Goal: Information Seeking & Learning: Check status

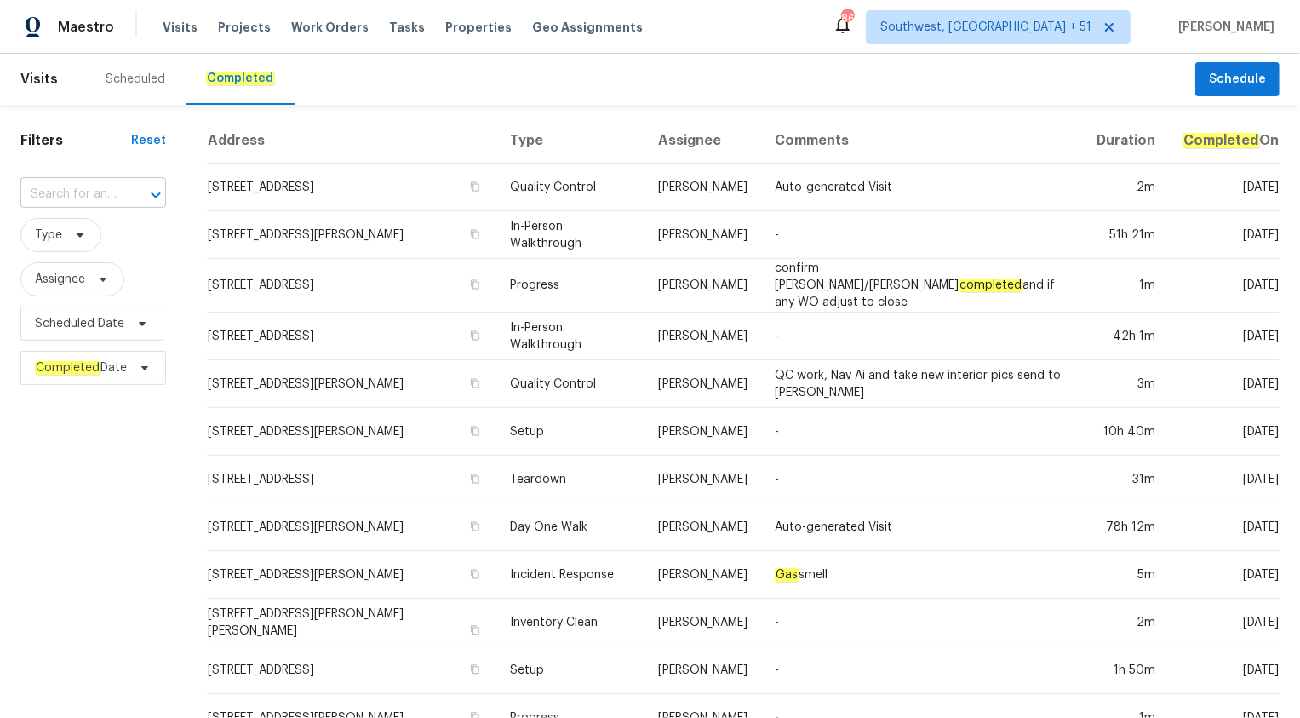
type input "1209 Sylvan Dr, Garland, TX 75040"
click at [89, 236] on li "1209 Sylvan Dr, Garland, TX 75040" at bounding box center [93, 232] width 146 height 28
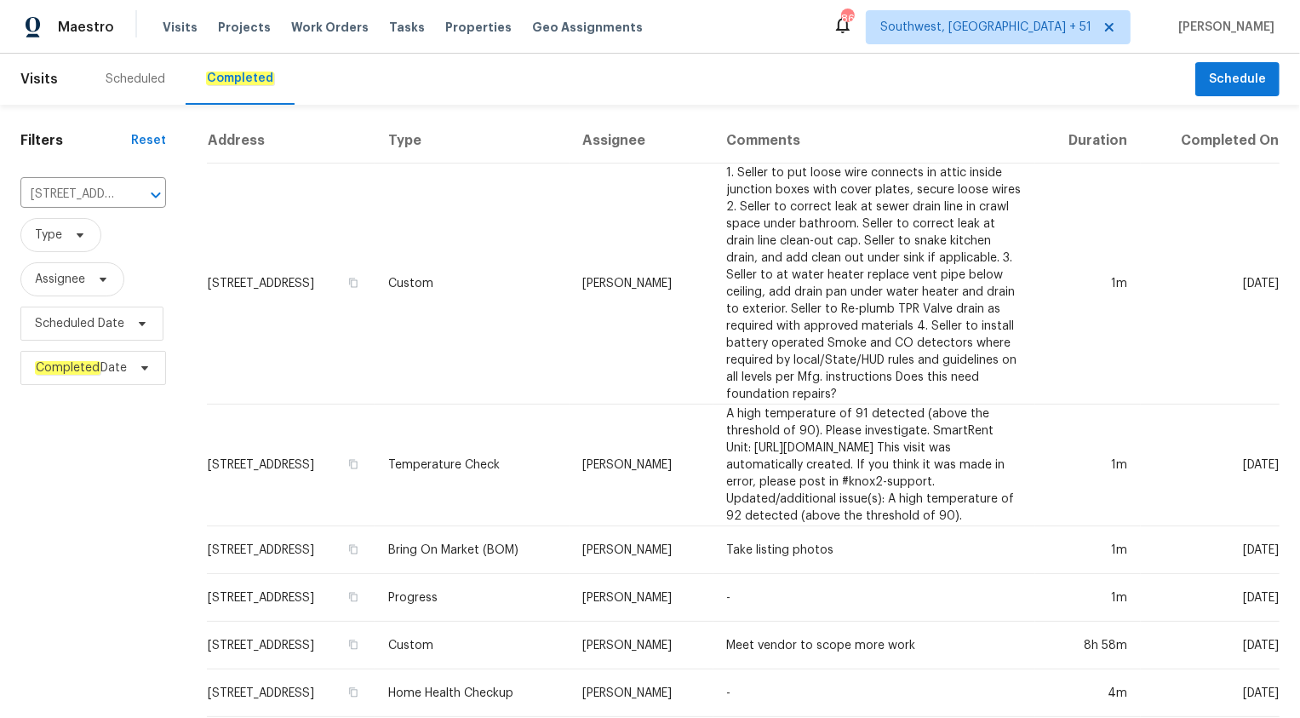
click at [686, 260] on td "Brad Limes" at bounding box center [642, 283] width 144 height 241
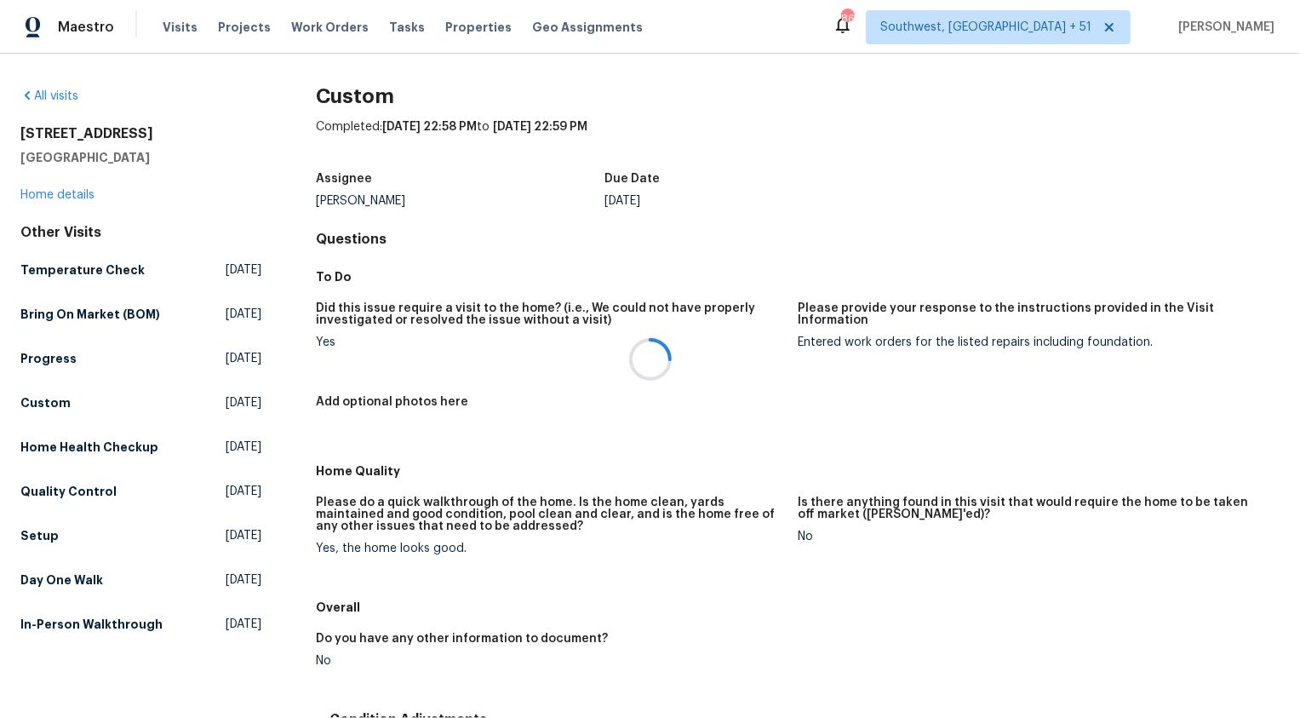
click at [44, 193] on div at bounding box center [650, 359] width 1300 height 718
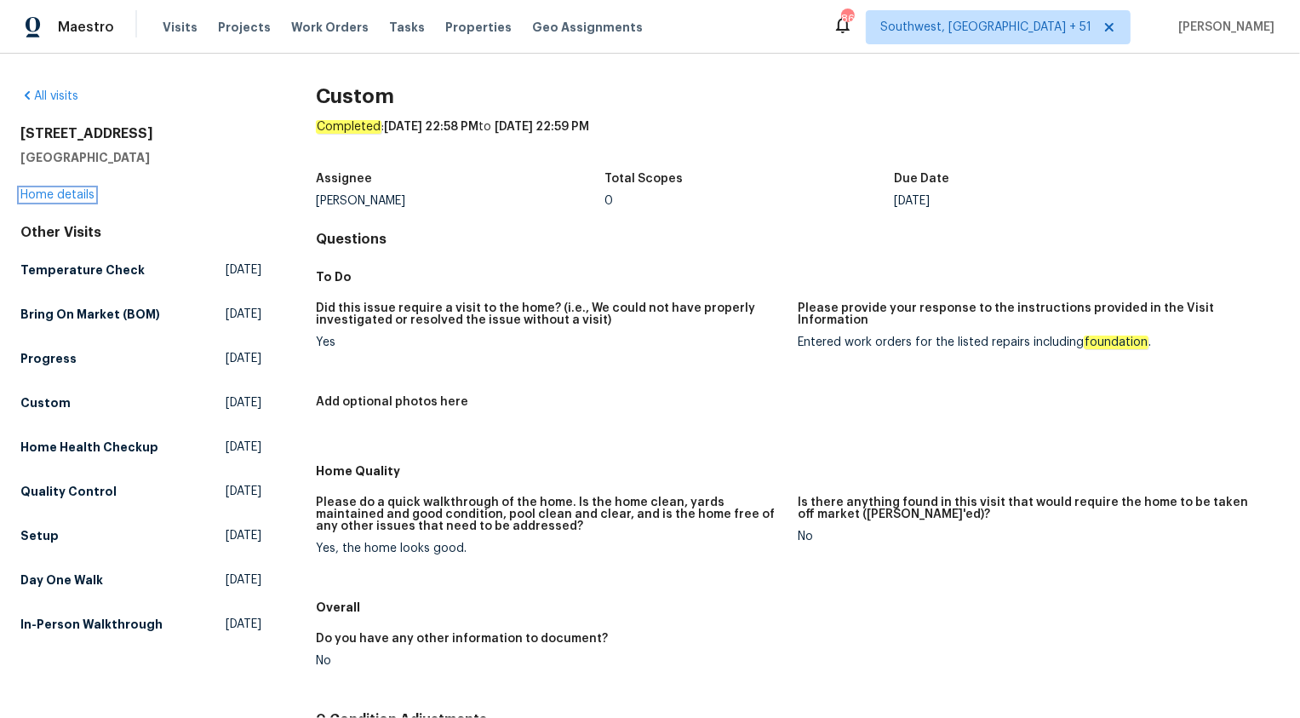
click at [44, 193] on link "Home details" at bounding box center [57, 195] width 74 height 12
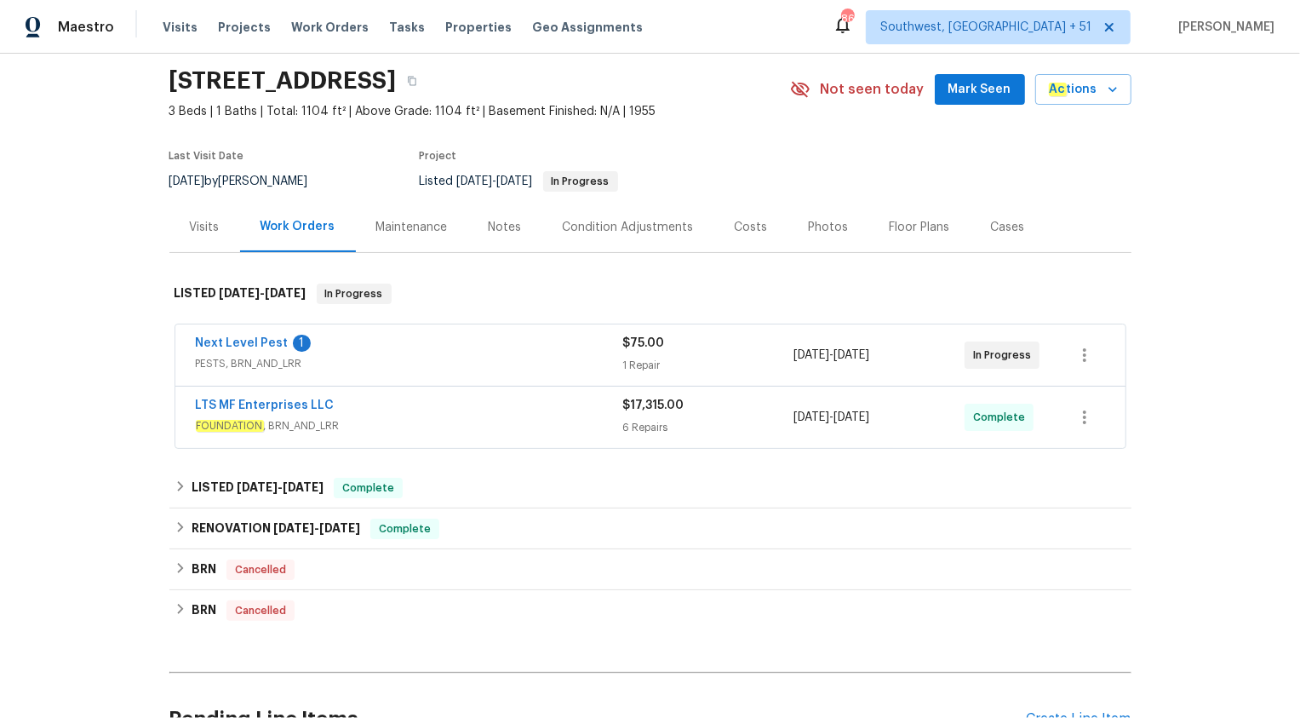
scroll to position [54, 0]
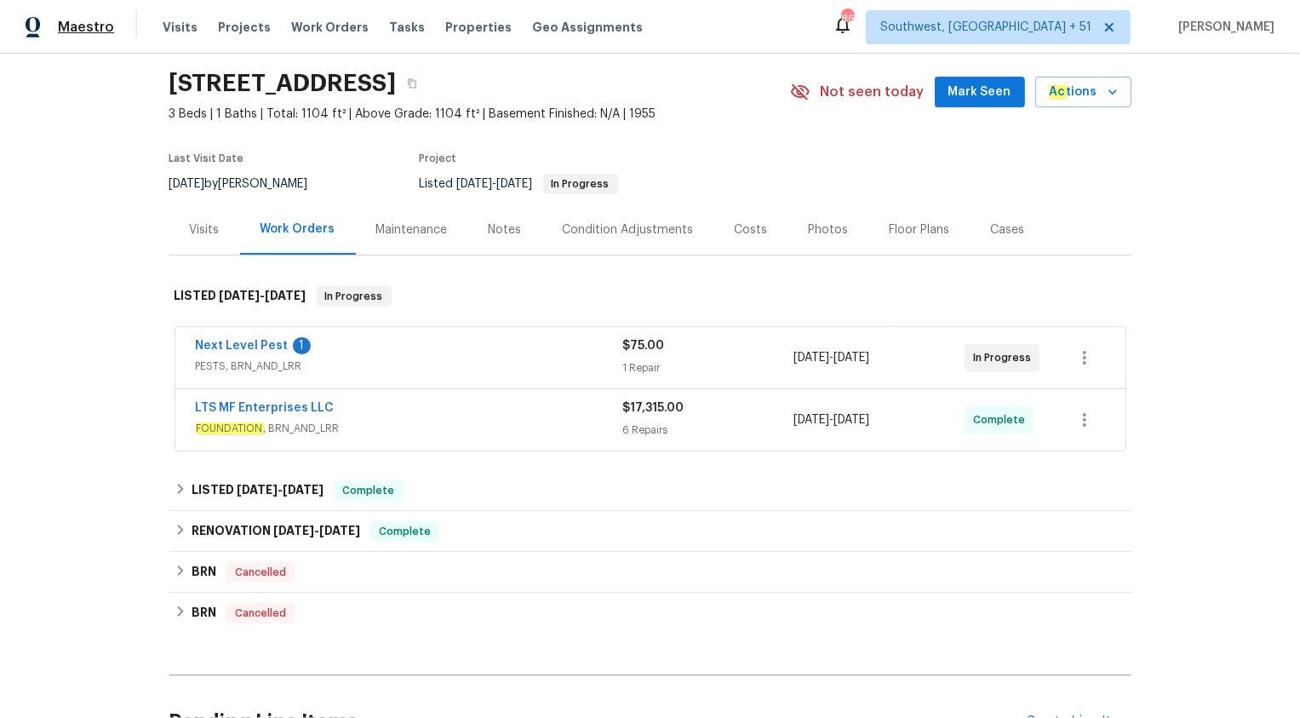
click at [83, 26] on span "Maestro" at bounding box center [86, 27] width 56 height 17
